Goal: Information Seeking & Learning: Learn about a topic

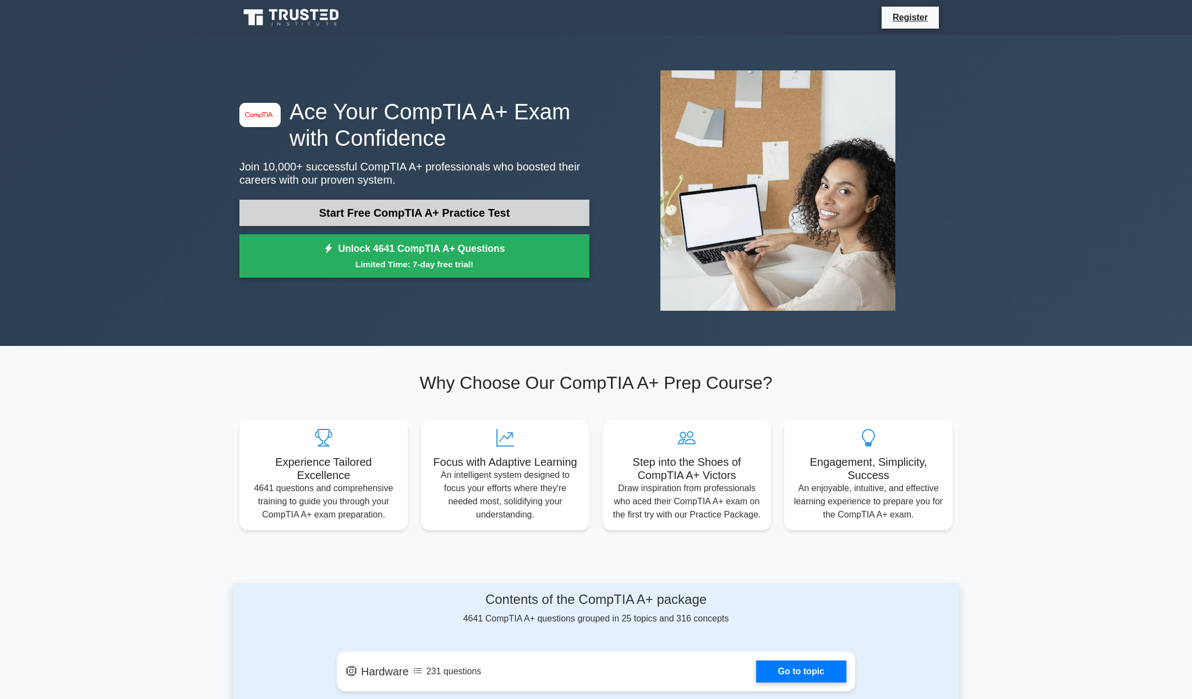
click at [387, 212] on link "Start Free CompTIA A+ Practice Test" at bounding box center [414, 213] width 350 height 26
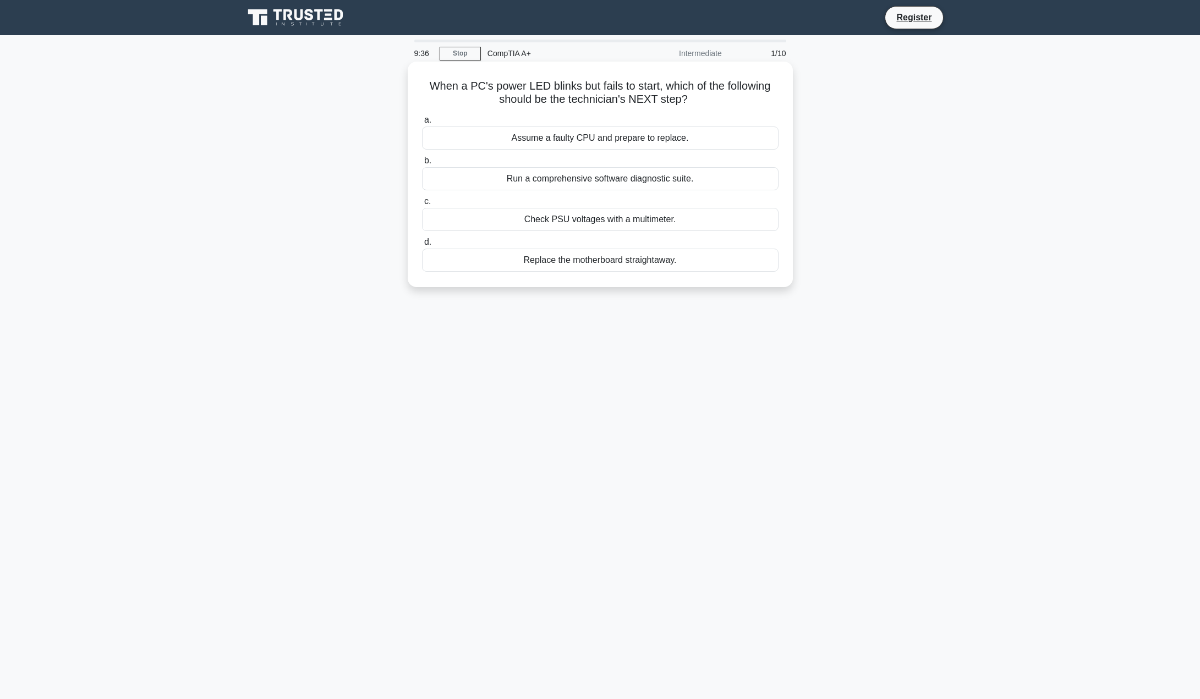
click at [613, 221] on div "Check PSU voltages with a multimeter." at bounding box center [600, 219] width 357 height 23
click at [422, 205] on input "c. Check PSU voltages with a multimeter." at bounding box center [422, 201] width 0 height 7
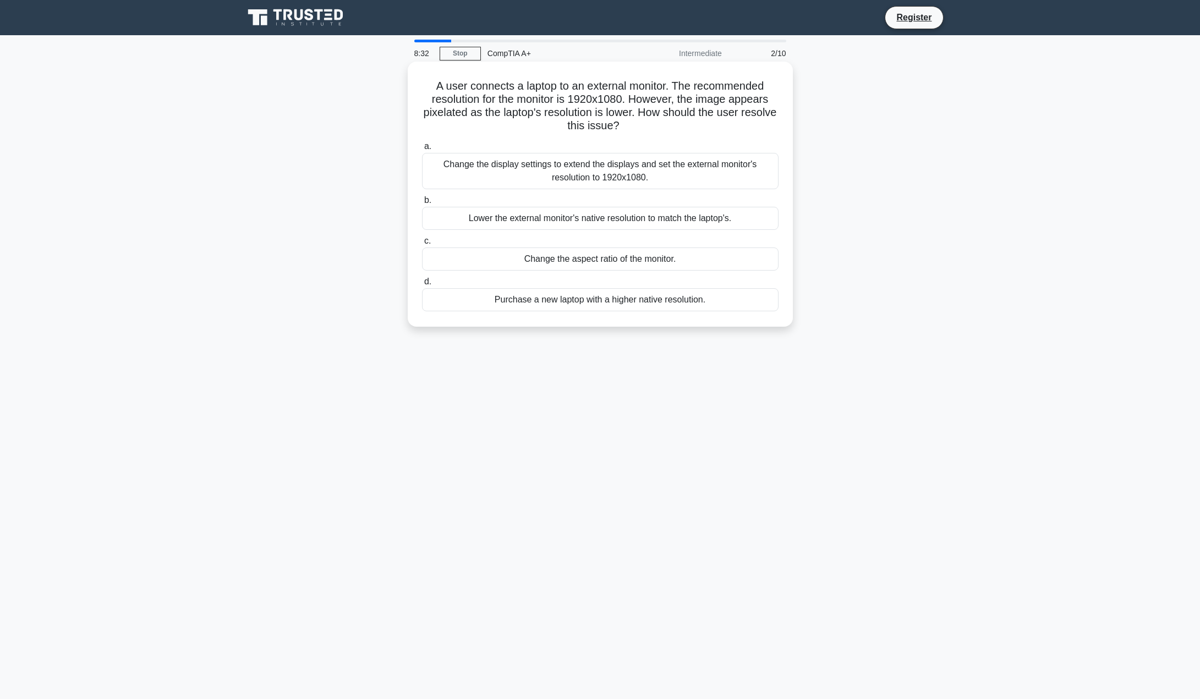
click at [514, 174] on div "Change the display settings to extend the displays and set the external monitor…" at bounding box center [600, 171] width 357 height 36
click at [422, 150] on input "a. Change the display settings to extend the displays and set the external moni…" at bounding box center [422, 146] width 0 height 7
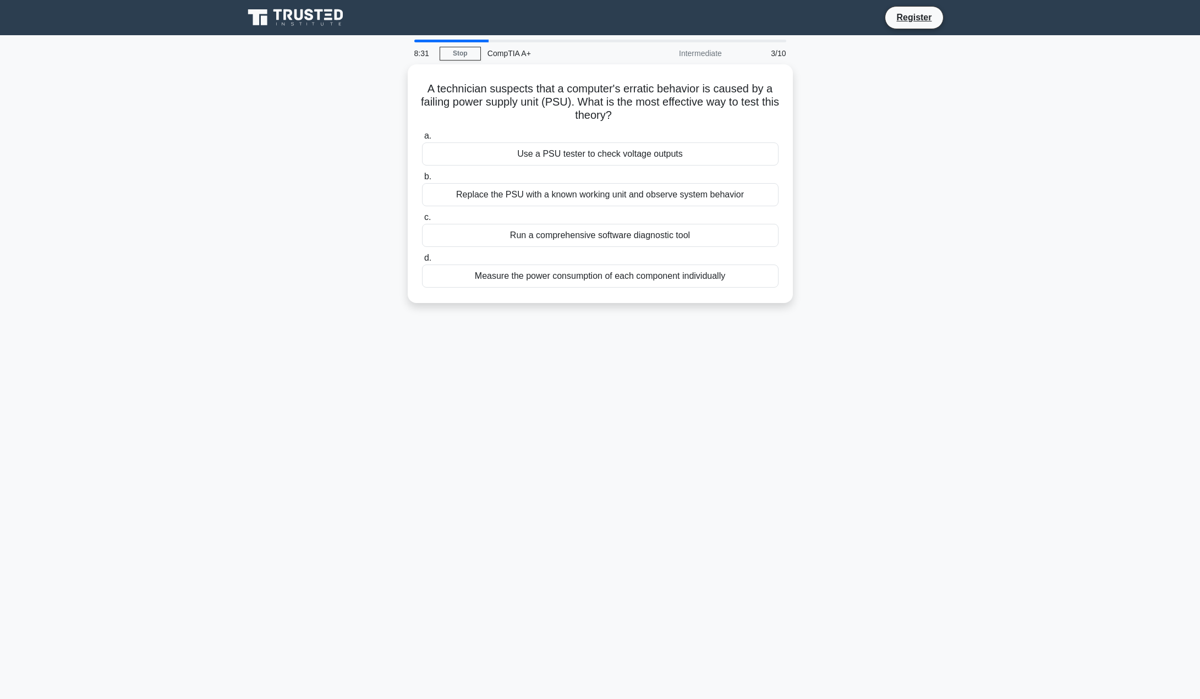
drag, startPoint x: 514, startPoint y: 174, endPoint x: 262, endPoint y: 201, distance: 252.9
click at [262, 201] on div "A technician suspects that a computer's erratic behavior is caused by a failing…" at bounding box center [600, 190] width 726 height 252
click at [485, 190] on div "Replace the PSU with a known working unit and observe system behavior" at bounding box center [600, 191] width 357 height 23
click at [422, 178] on input "b. Replace the PSU with a known working unit and observe system behavior" at bounding box center [422, 174] width 0 height 7
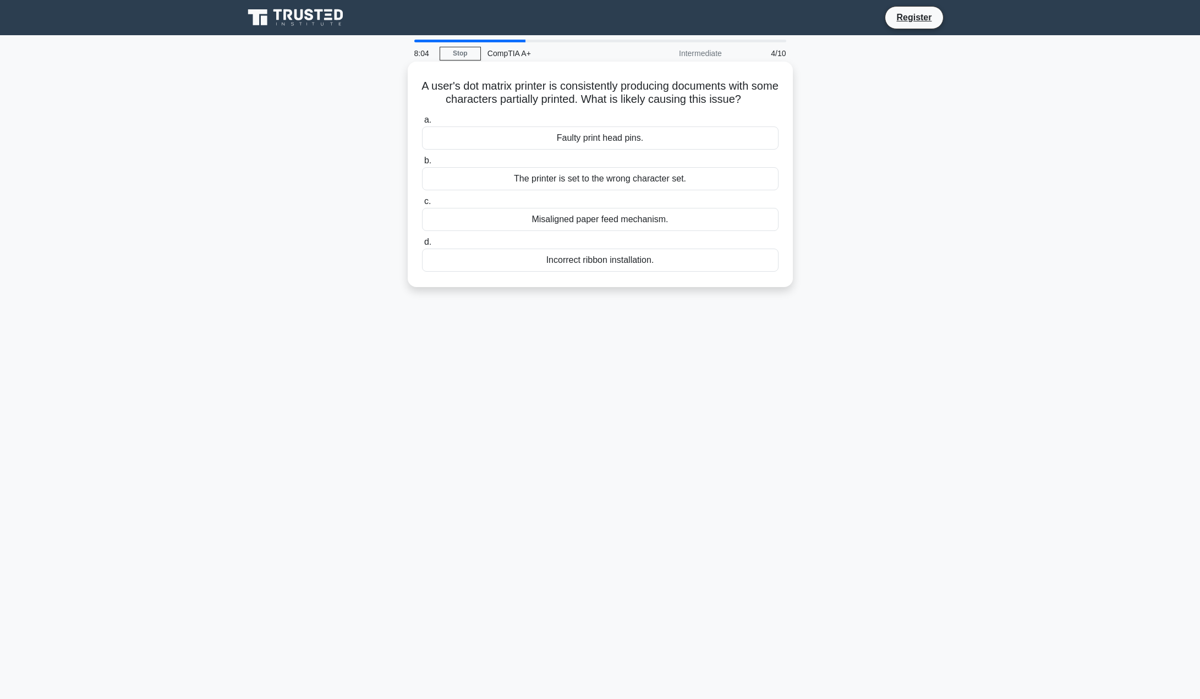
drag, startPoint x: 588, startPoint y: 102, endPoint x: 620, endPoint y: 86, distance: 36.4
click at [620, 86] on h5 "A user's dot matrix printer is consistently producing documents with some chara…" at bounding box center [600, 93] width 359 height 28
click at [592, 139] on div "Faulty print head pins." at bounding box center [600, 138] width 357 height 23
click at [422, 124] on input "a. Faulty print head pins." at bounding box center [422, 120] width 0 height 7
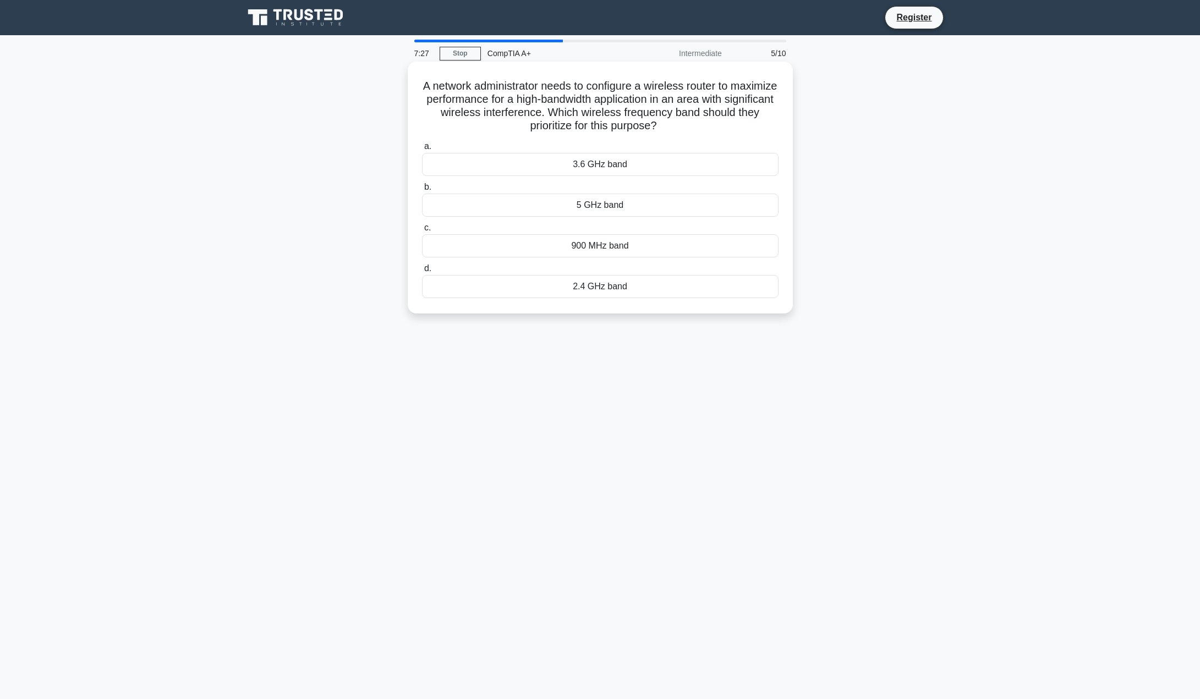
click at [583, 205] on div "5 GHz band" at bounding box center [600, 205] width 357 height 23
click at [422, 191] on input "b. 5 GHz band" at bounding box center [422, 187] width 0 height 7
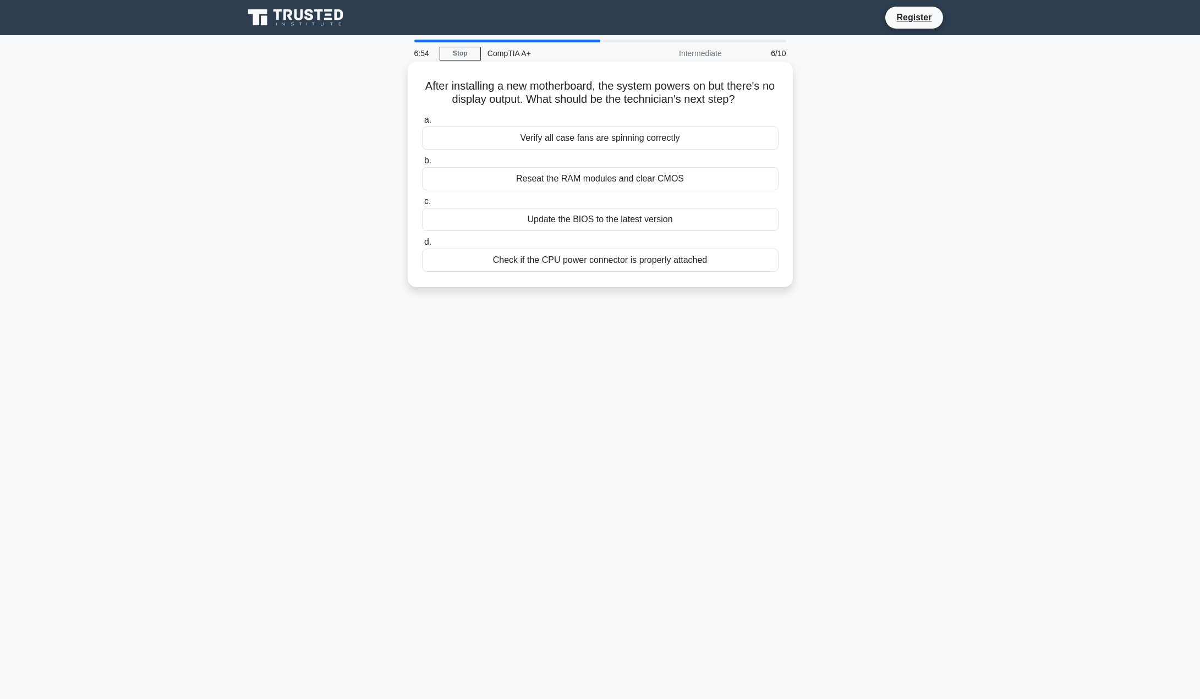
click at [553, 264] on div "Check if the CPU power connector is properly attached" at bounding box center [600, 260] width 357 height 23
click at [422, 246] on input "d. Check if the CPU power connector is properly attached" at bounding box center [422, 242] width 0 height 7
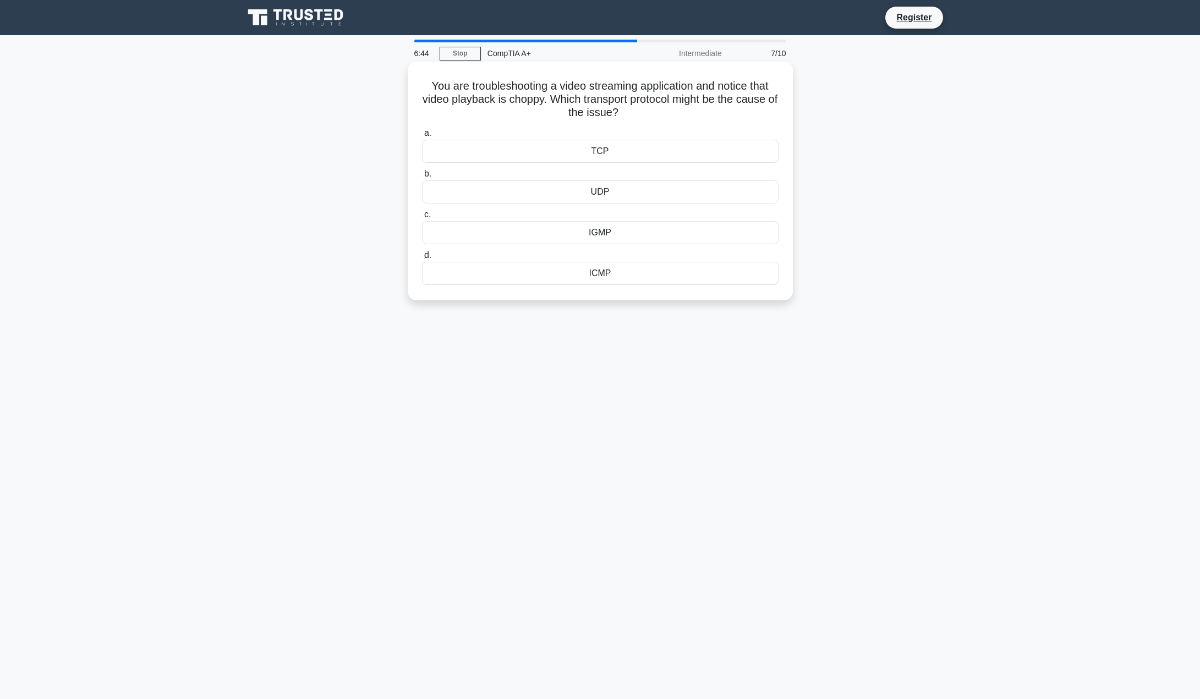
click at [602, 200] on div "UDP" at bounding box center [600, 191] width 357 height 23
click at [422, 178] on input "b. UDP" at bounding box center [422, 174] width 0 height 7
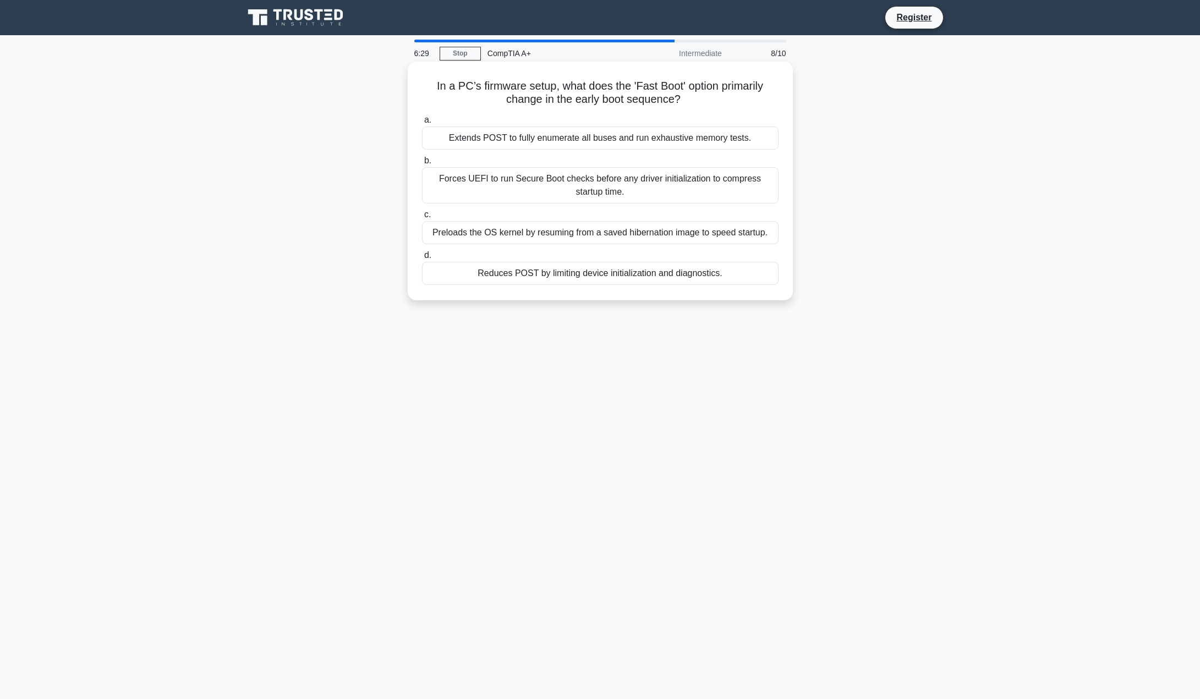
click at [489, 237] on div "Preloads the OS kernel by resuming from a saved hibernation image to speed star…" at bounding box center [600, 232] width 357 height 23
click at [422, 218] on input "c. Preloads the OS kernel by resuming from a saved hibernation image to speed s…" at bounding box center [422, 214] width 0 height 7
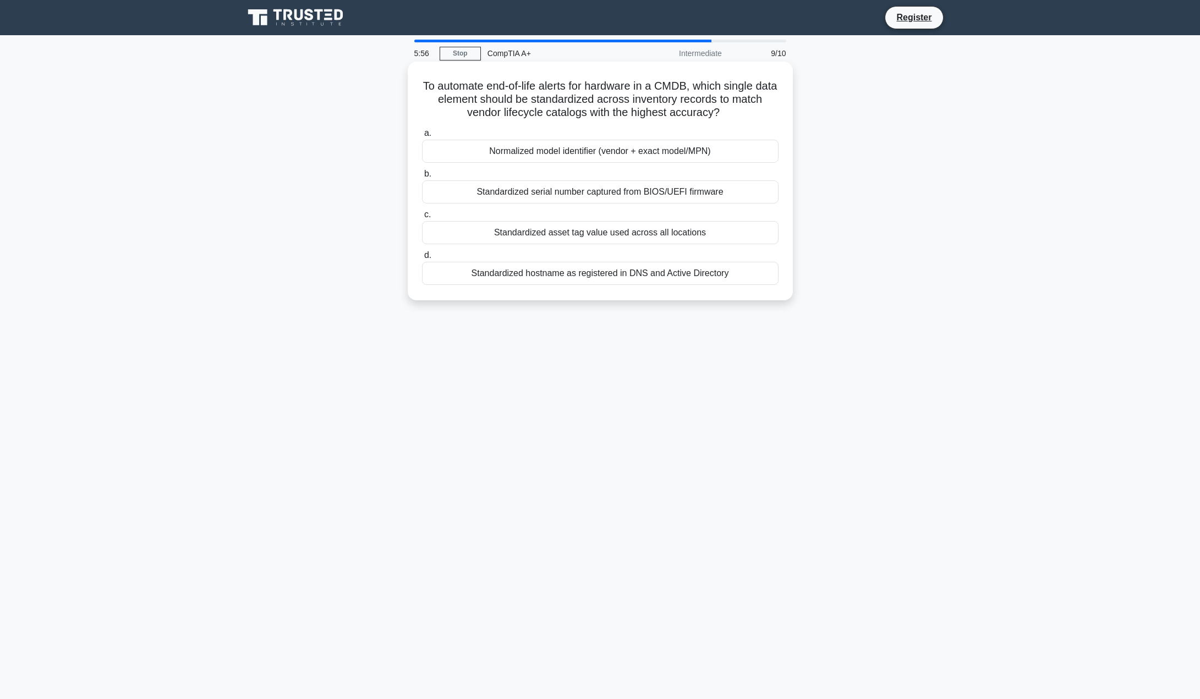
click at [534, 273] on div "Standardized hostname as registered in DNS and Active Directory" at bounding box center [600, 273] width 357 height 23
click at [422, 259] on input "d. Standardized hostname as registered in DNS and Active Directory" at bounding box center [422, 255] width 0 height 7
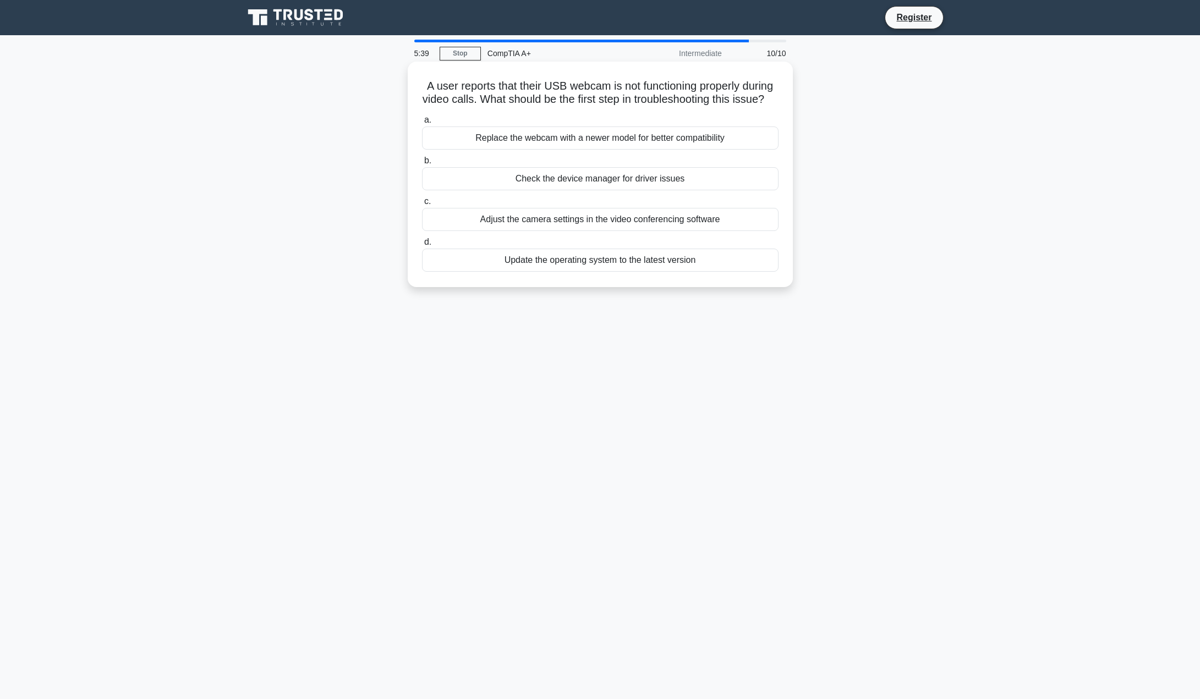
click at [520, 231] on div "Adjust the camera settings in the video conferencing software" at bounding box center [600, 219] width 357 height 23
click at [422, 205] on input "c. Adjust the camera settings in the video conferencing software" at bounding box center [422, 201] width 0 height 7
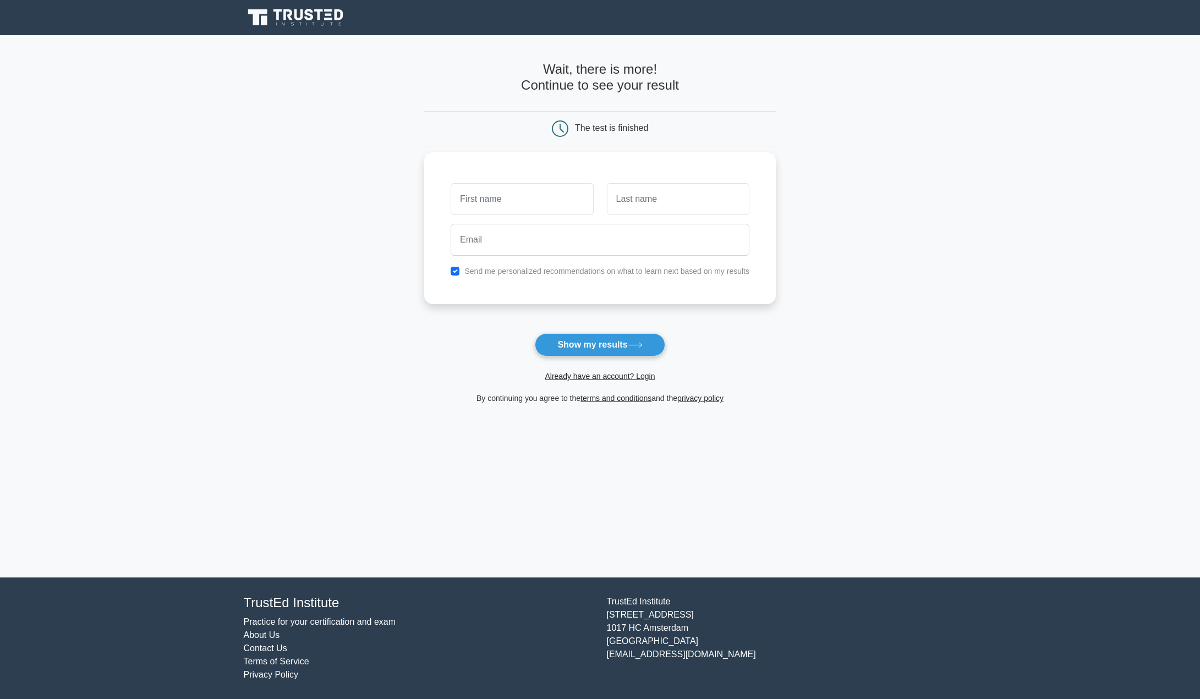
click at [525, 204] on input "text" at bounding box center [522, 199] width 143 height 32
type input "derek"
click at [634, 200] on input "text" at bounding box center [678, 199] width 143 height 32
type input "cason"
click at [619, 246] on input "email" at bounding box center [600, 240] width 299 height 32
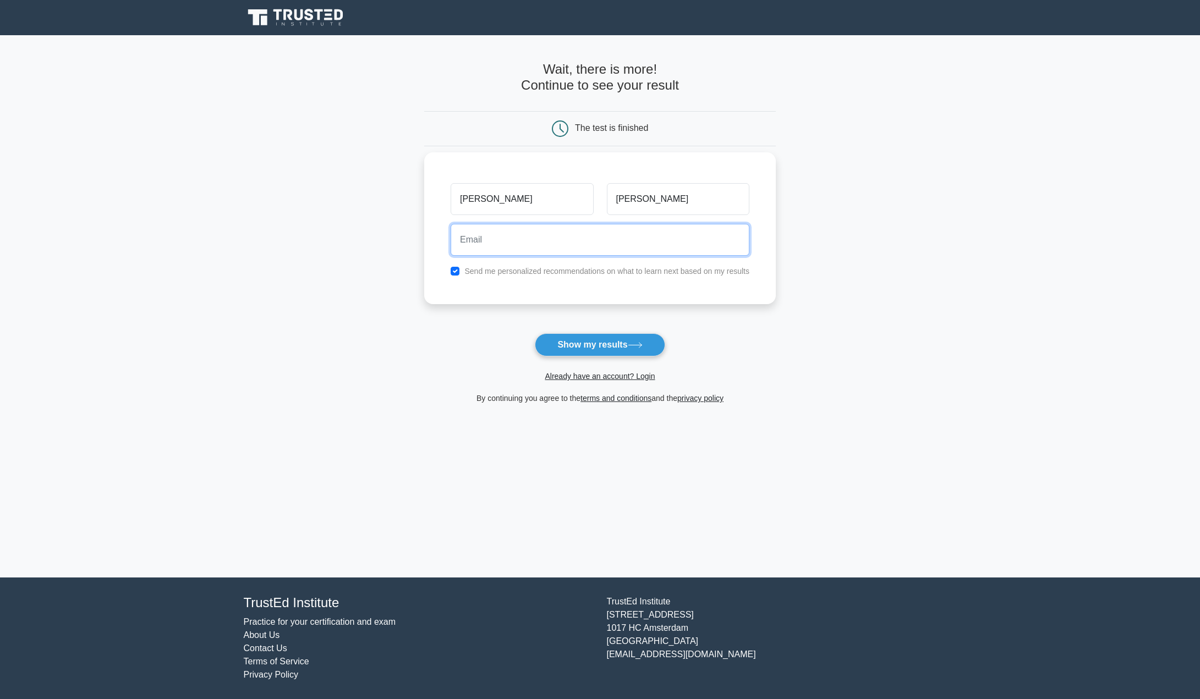
type input "derekcason86@gmail.com"
click at [453, 273] on input "checkbox" at bounding box center [455, 271] width 9 height 9
checkbox input "false"
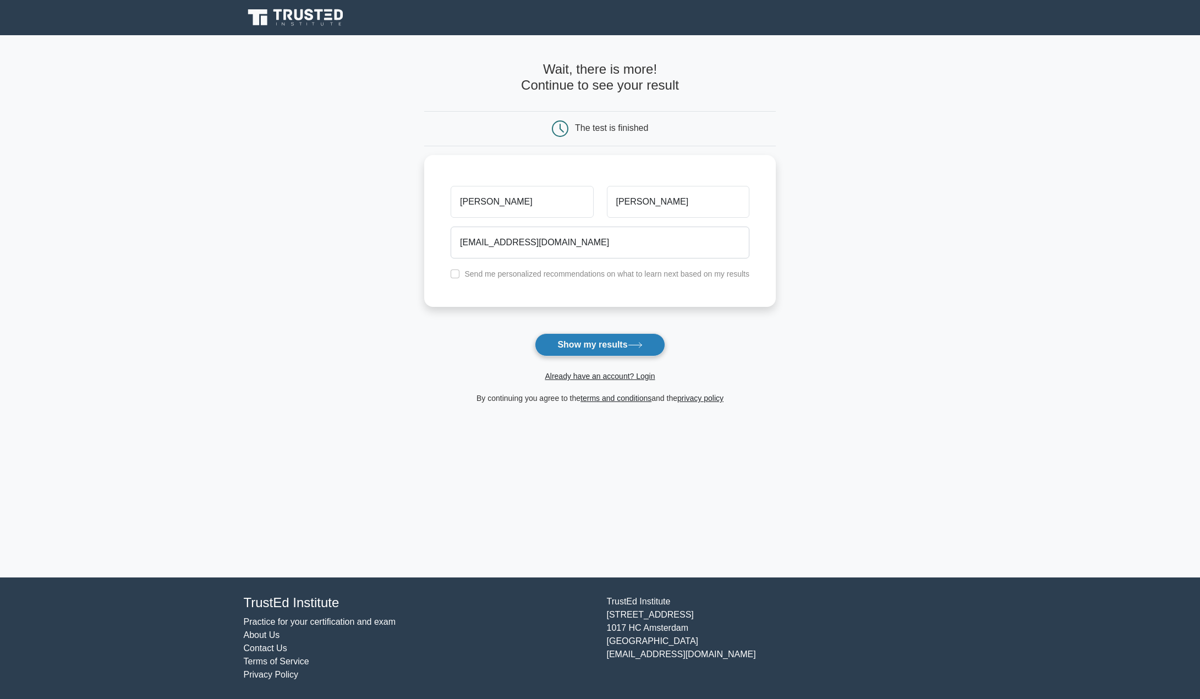
click at [580, 343] on button "Show my results" at bounding box center [600, 344] width 130 height 23
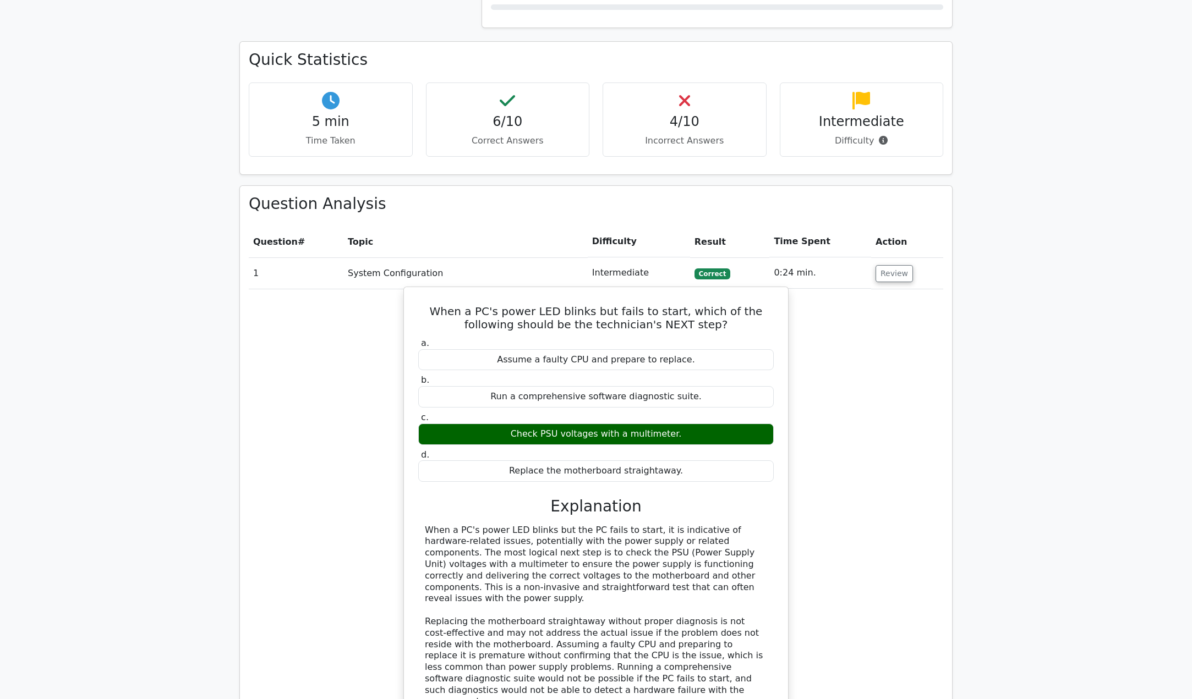
scroll to position [703, 0]
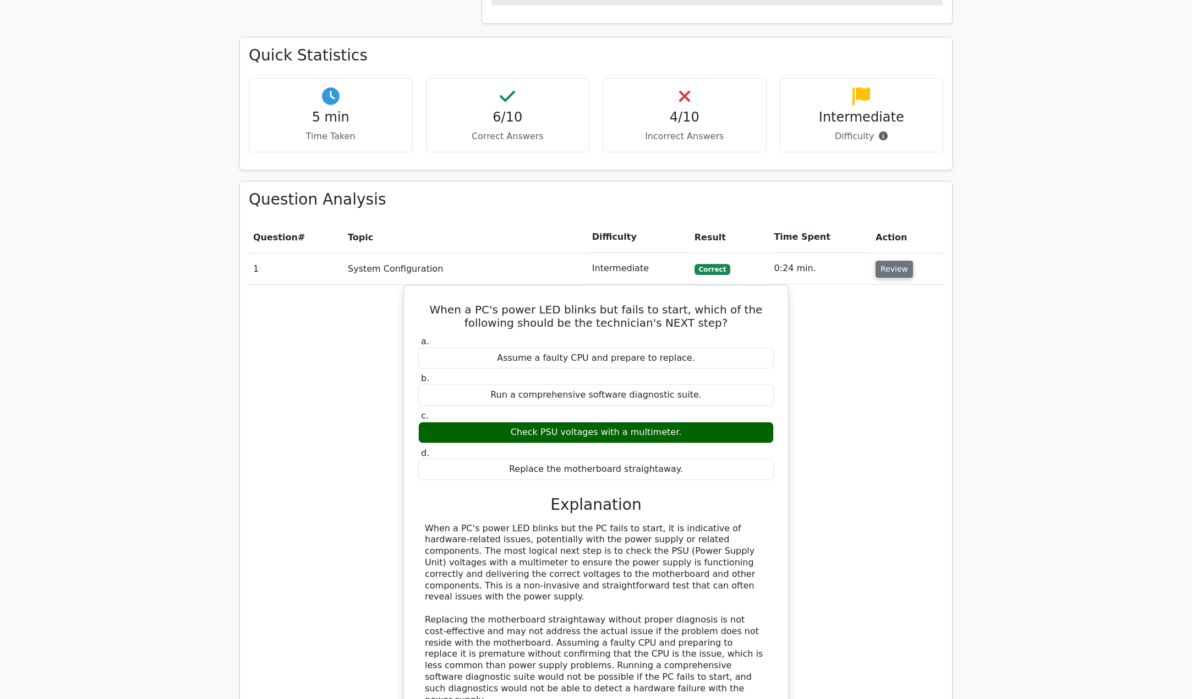
click at [902, 261] on button "Review" at bounding box center [893, 269] width 37 height 17
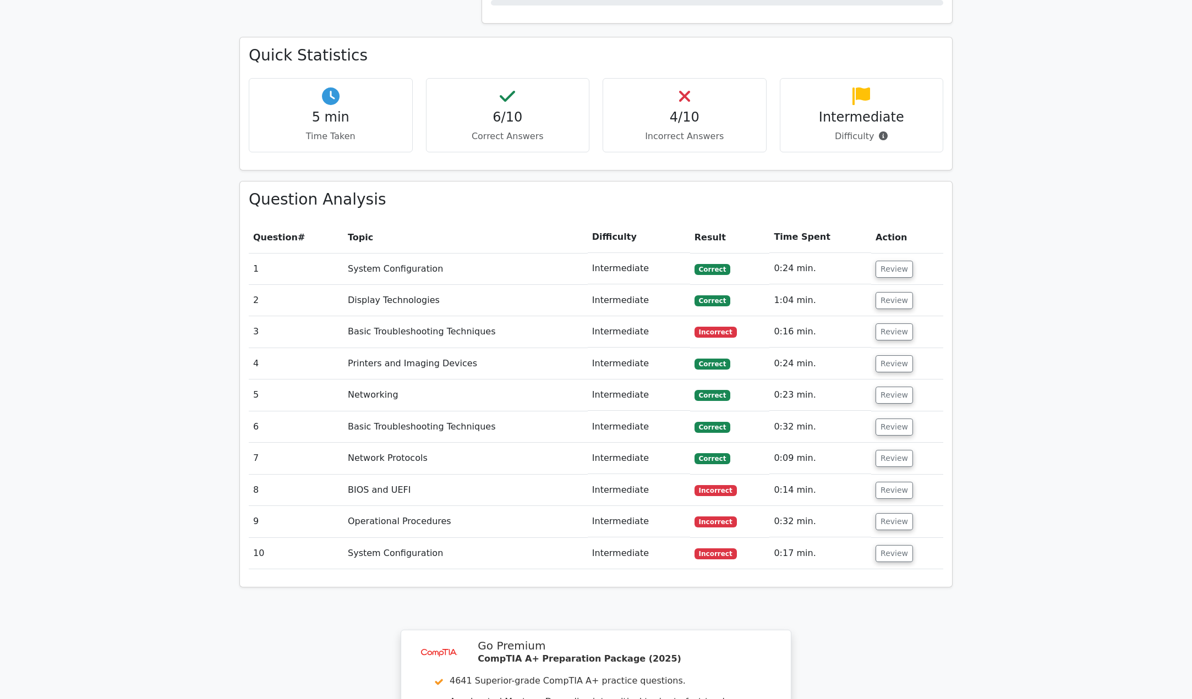
click at [431, 475] on td "BIOS and UEFI" at bounding box center [465, 490] width 244 height 31
click at [883, 482] on button "Review" at bounding box center [893, 490] width 37 height 17
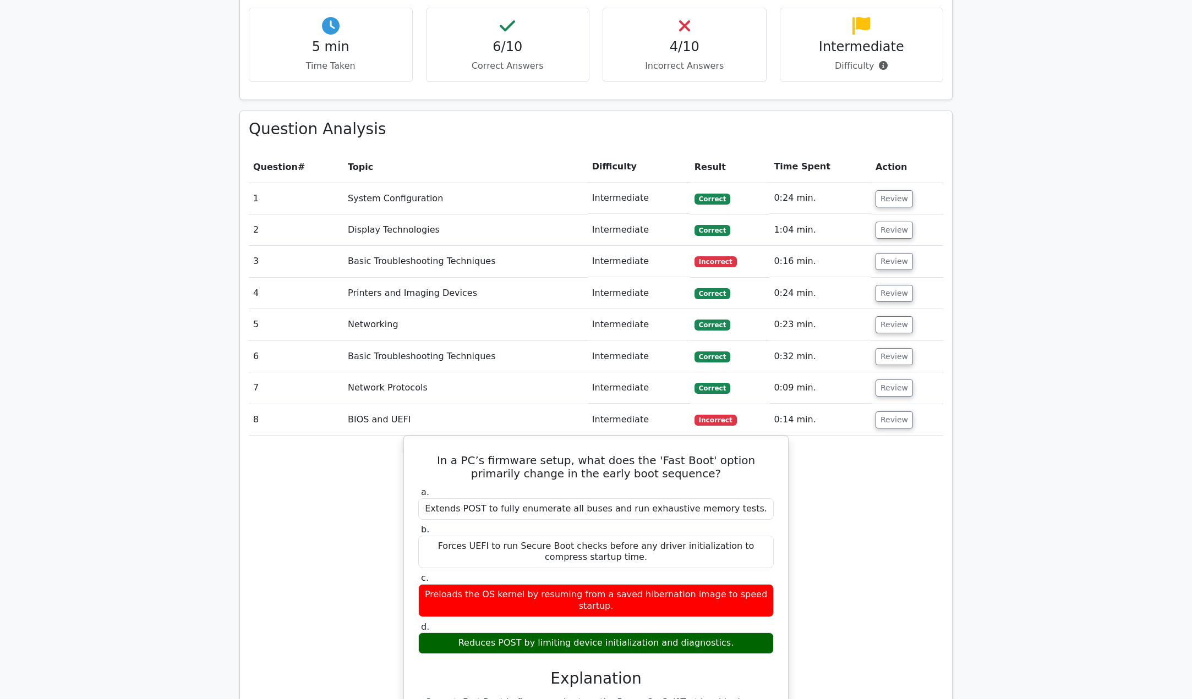
scroll to position [813, 0]
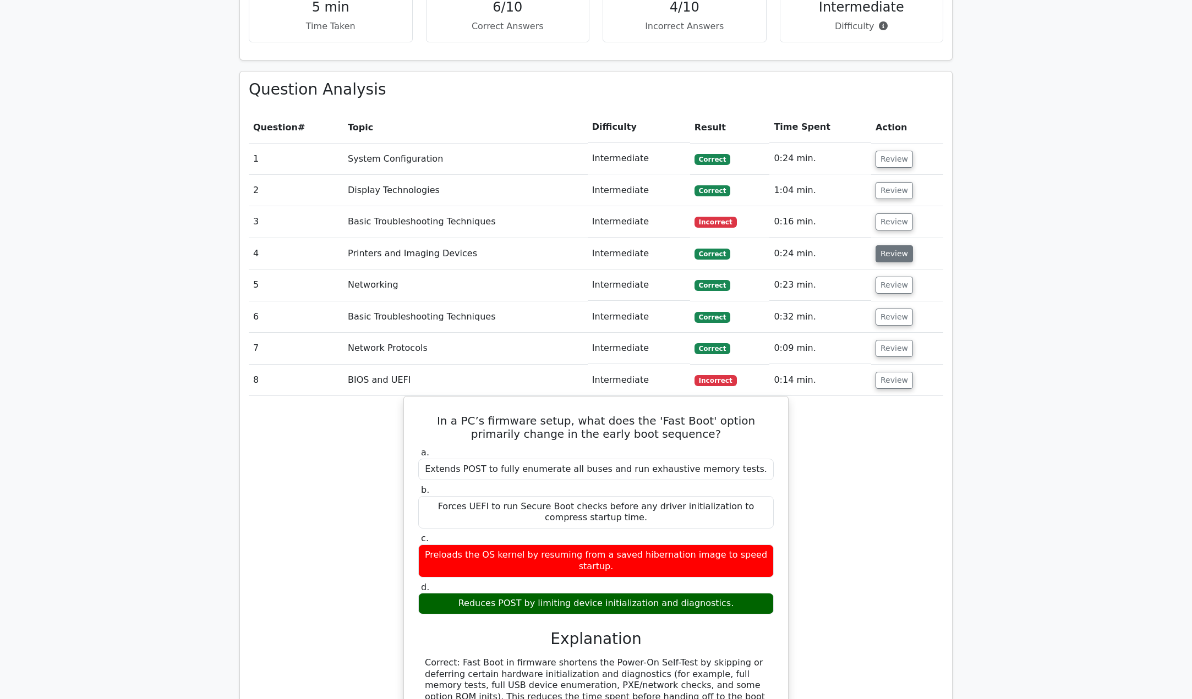
click at [876, 214] on tbody "1 System Configuration Intermediate [GEOGRAPHIC_DATA] 0:24 min. Review a. b. c.…" at bounding box center [596, 565] width 694 height 844
click at [879, 213] on button "Review" at bounding box center [893, 221] width 37 height 17
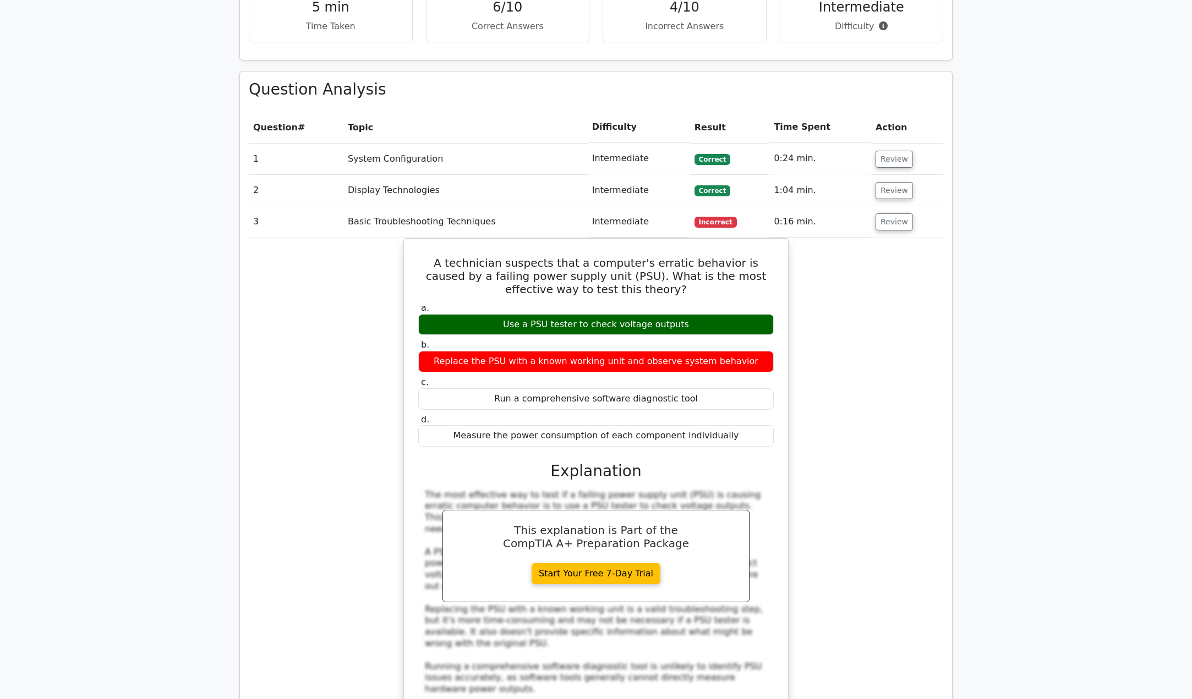
click at [846, 254] on div "A technician suspects that a computer's erratic behavior is caused by a failing…" at bounding box center [596, 519] width 694 height 562
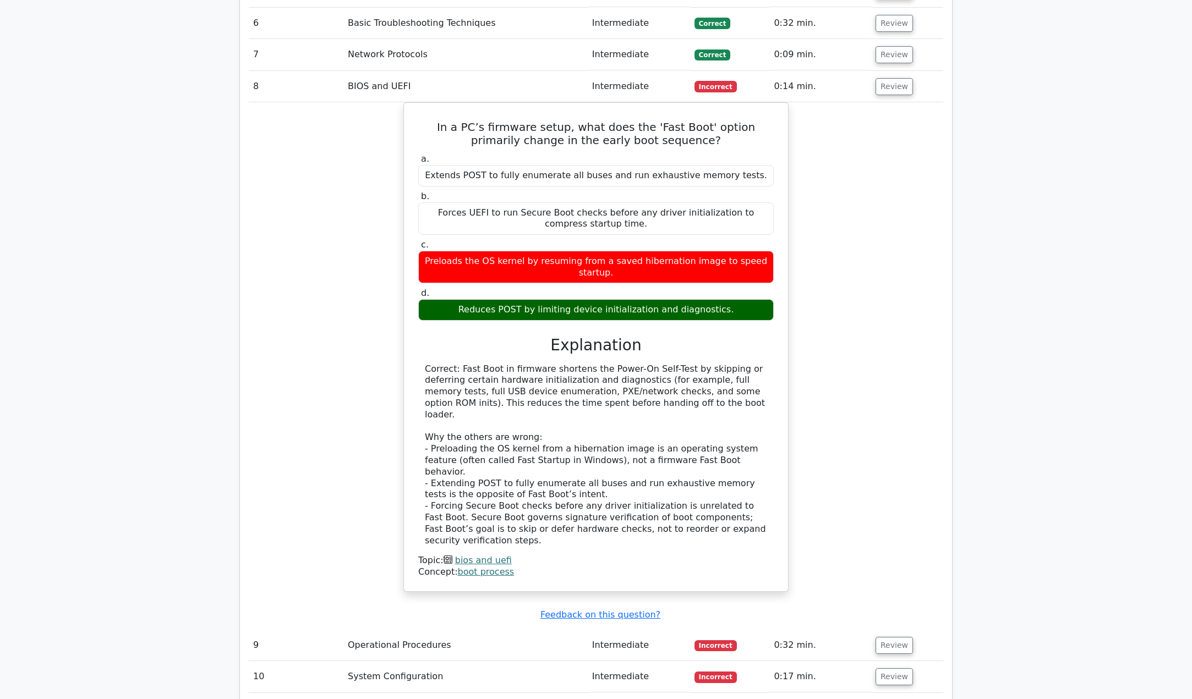
scroll to position [2092, 0]
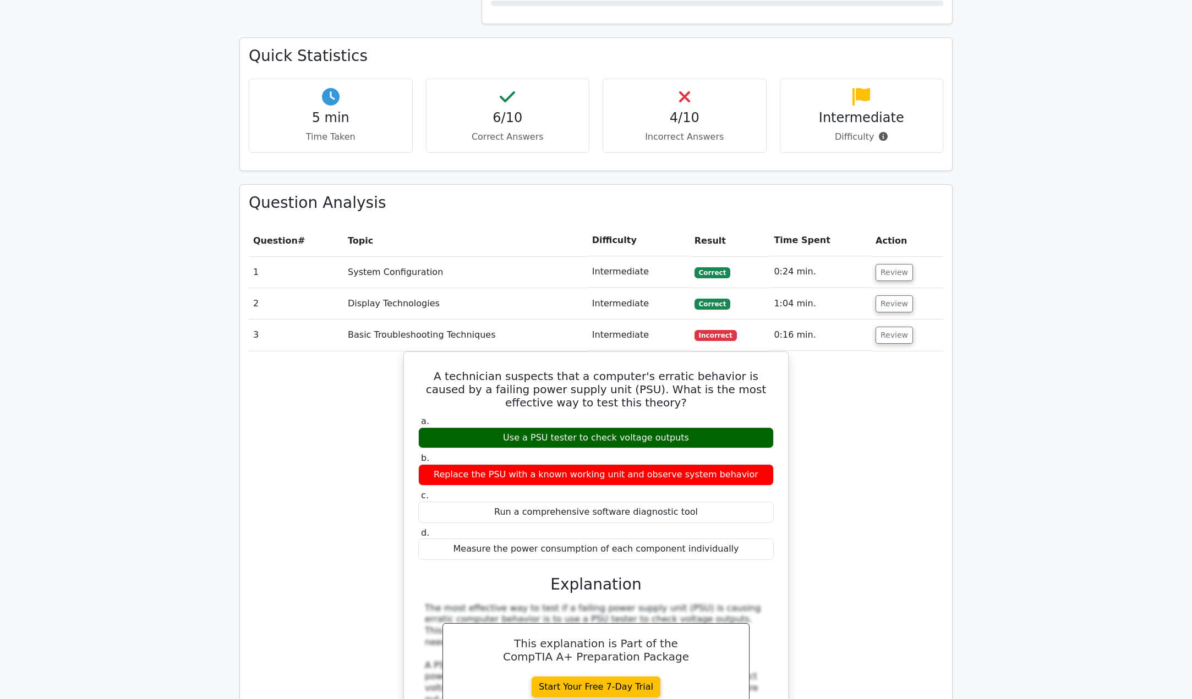
scroll to position [661, 0]
